Goal: Check status: Check status

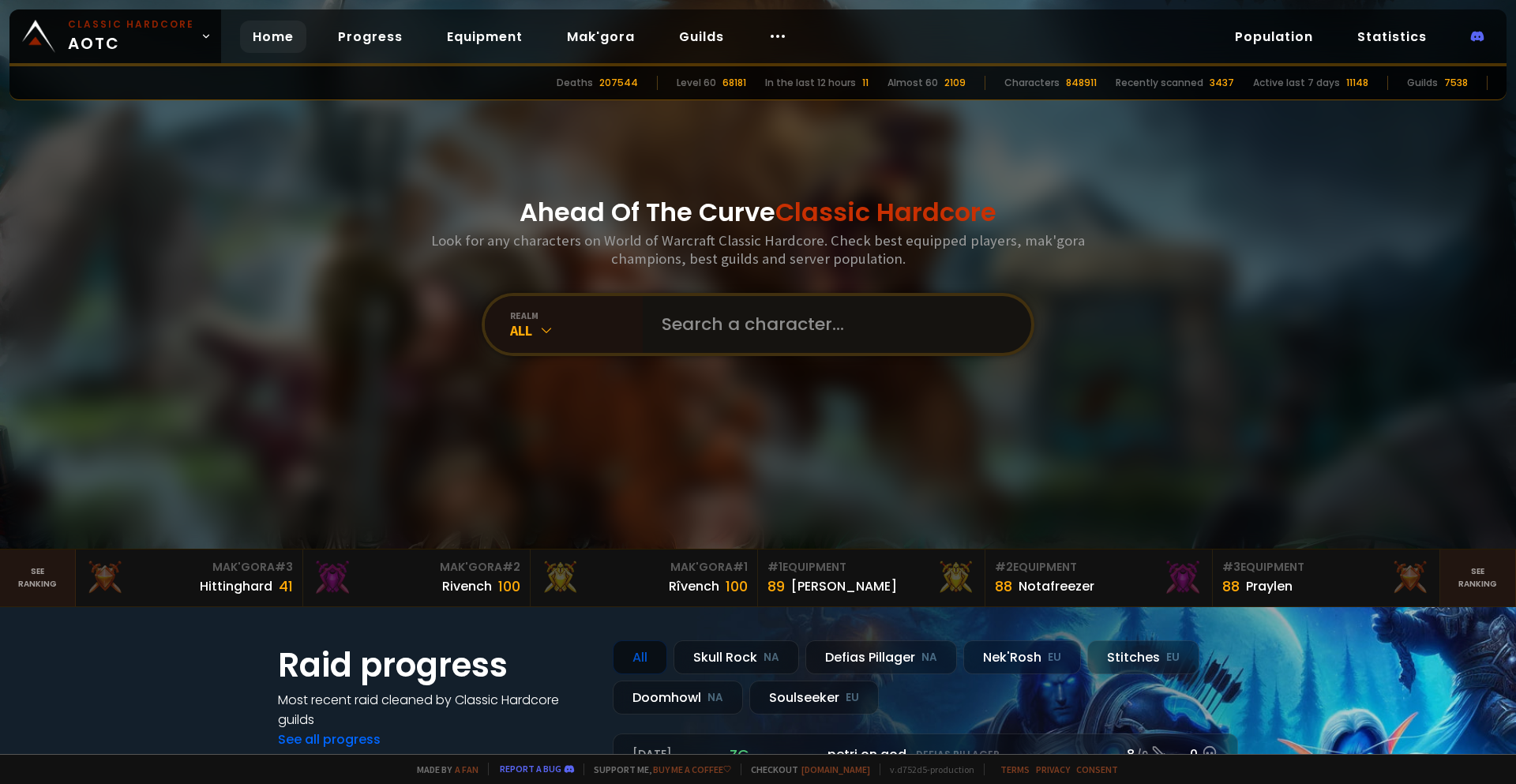
drag, startPoint x: 0, startPoint y: 0, endPoint x: 711, endPoint y: 330, distance: 783.9
click at [711, 330] on input "text" at bounding box center [832, 324] width 360 height 57
type input "palachute"
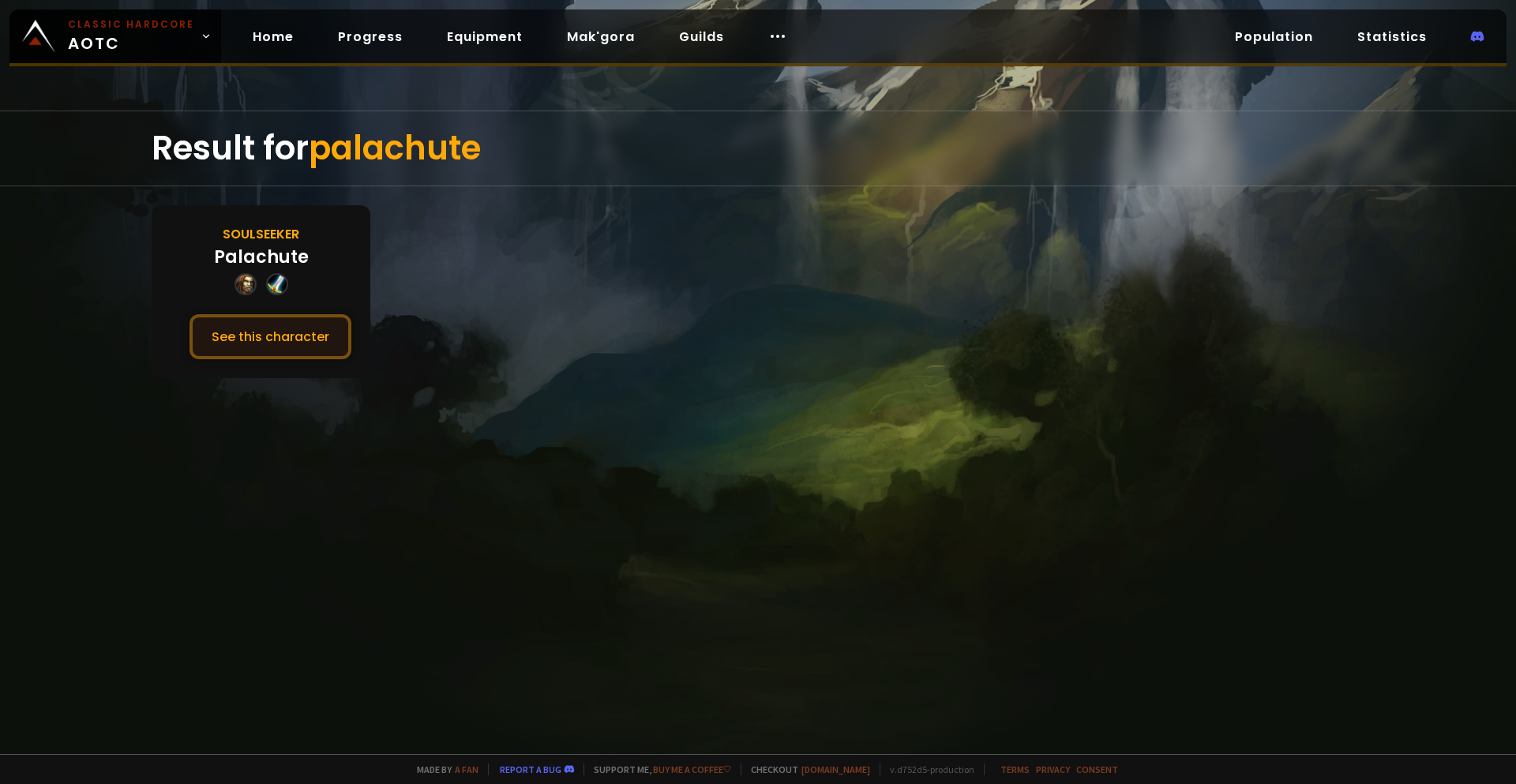
click at [303, 328] on button "See this character" at bounding box center [270, 337] width 162 height 45
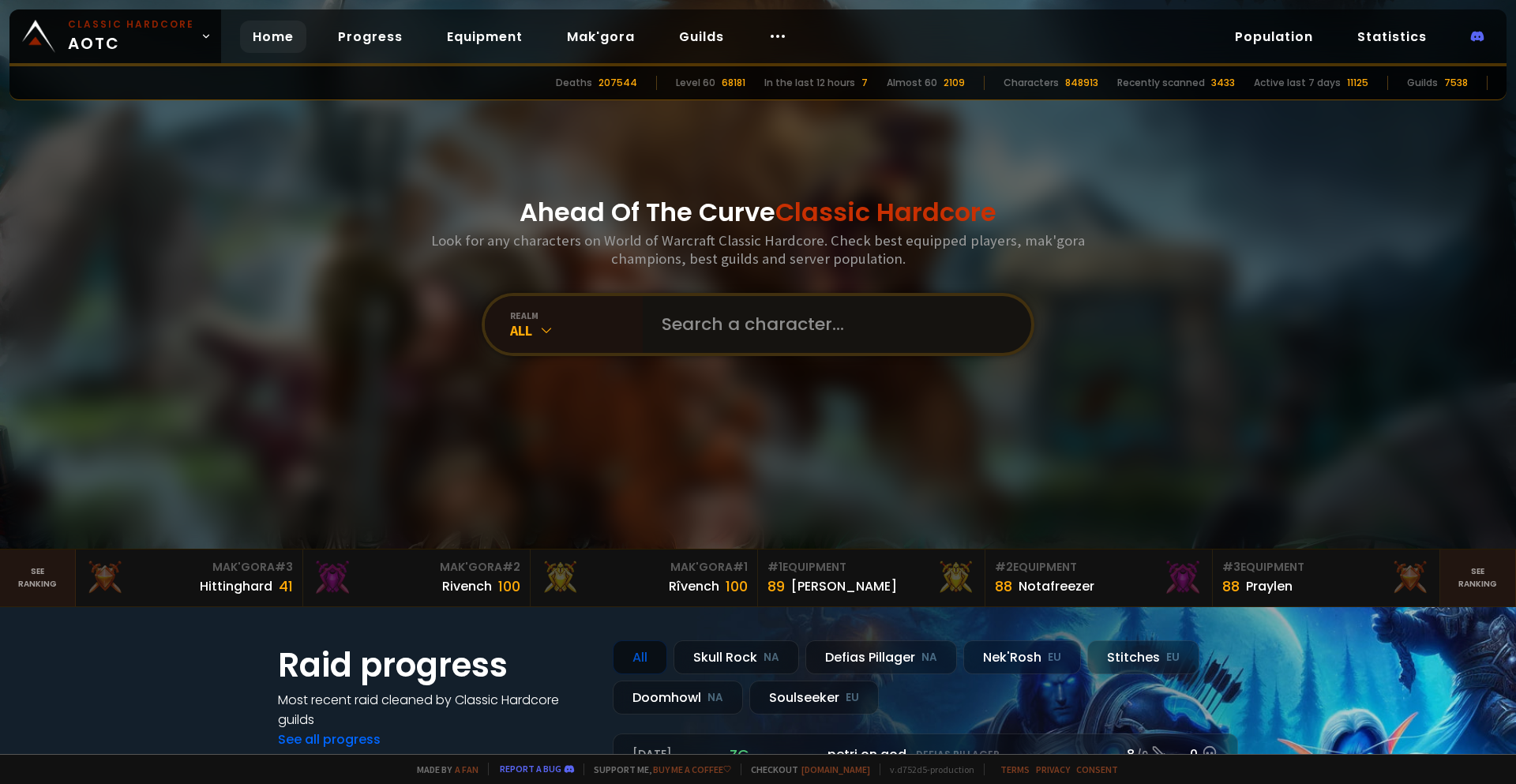
click at [715, 322] on input "text" at bounding box center [832, 324] width 360 height 57
type input "palachute"
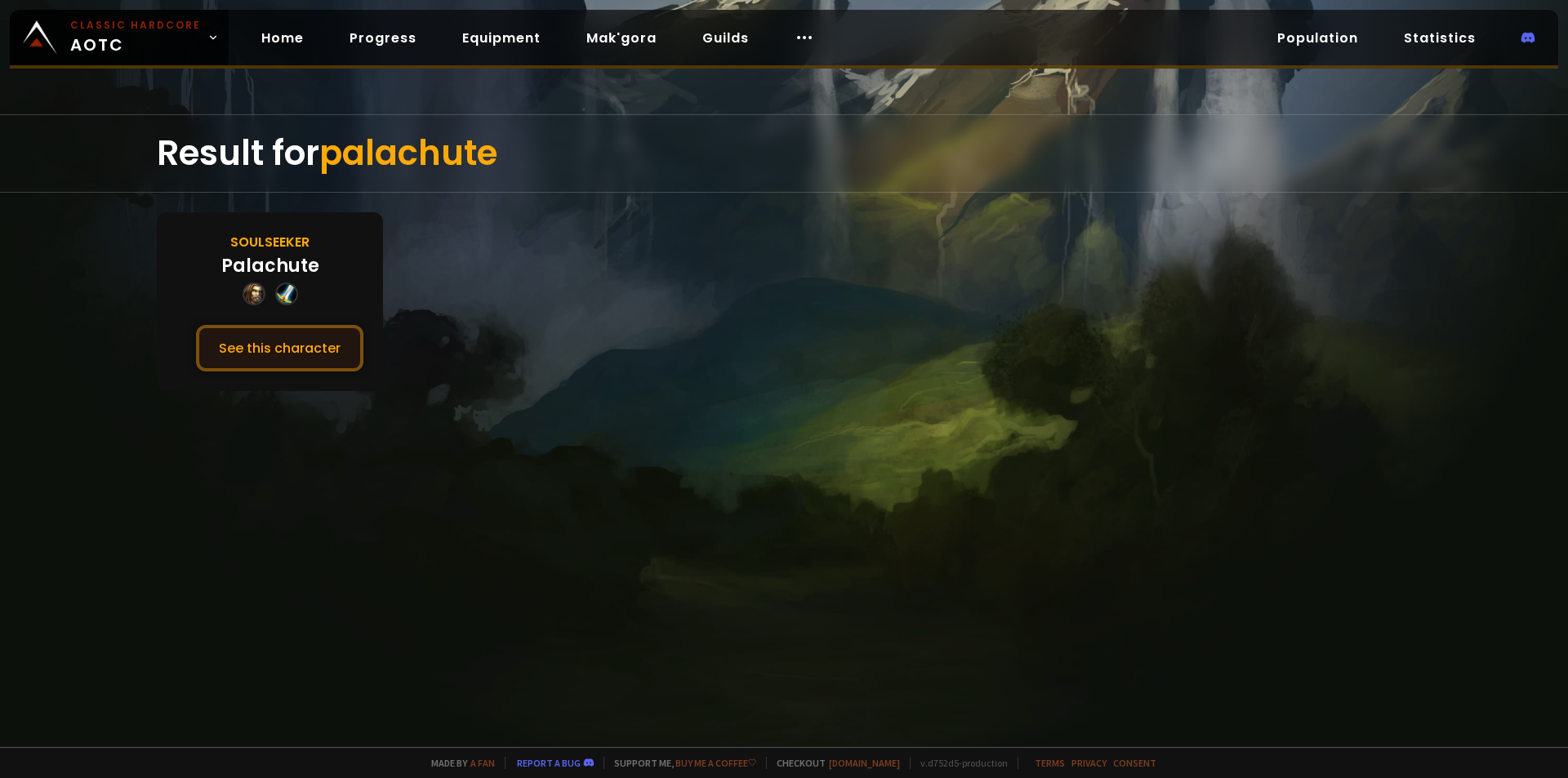
click at [335, 337] on button "See this character" at bounding box center [280, 348] width 168 height 47
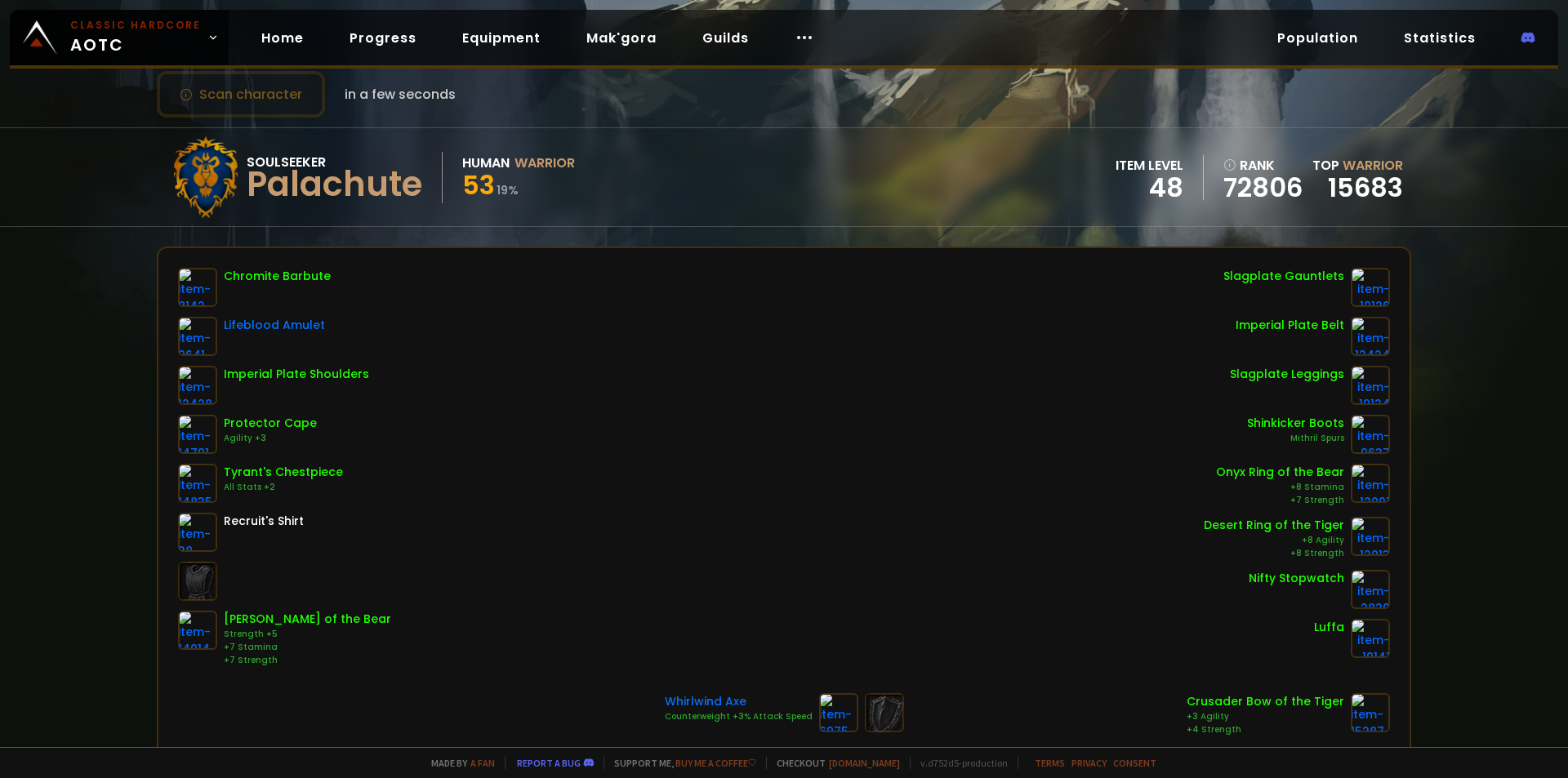
scroll to position [82, 0]
